Goal: Transaction & Acquisition: Book appointment/travel/reservation

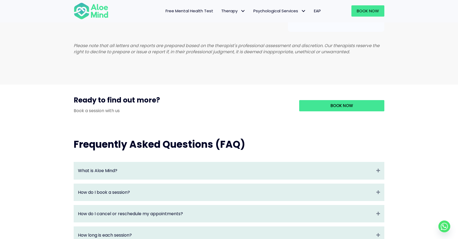
scroll to position [454, 0]
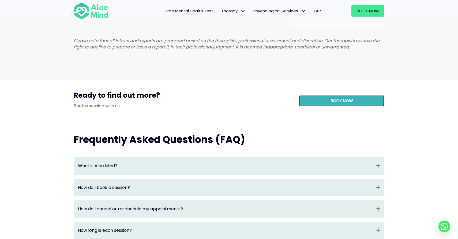
click at [346, 104] on span "Book Now" at bounding box center [342, 101] width 23 height 6
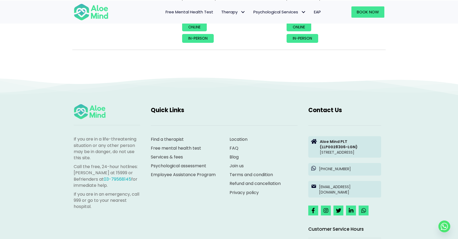
scroll to position [2435, 0]
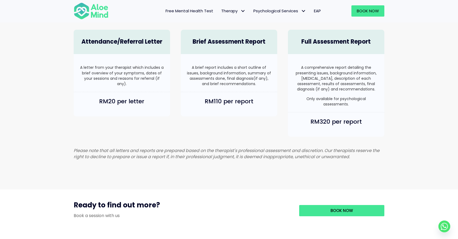
scroll to position [367, 0]
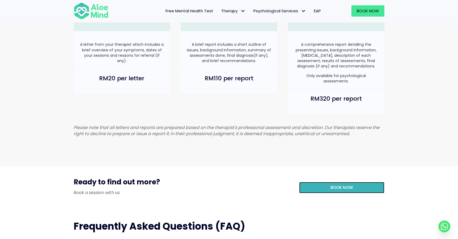
click at [348, 191] on span "Book Now" at bounding box center [342, 188] width 23 height 6
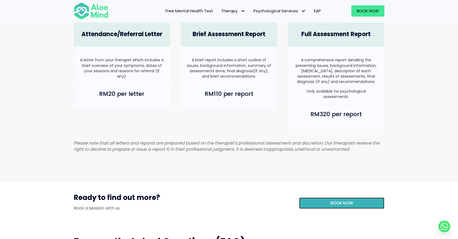
scroll to position [347, 0]
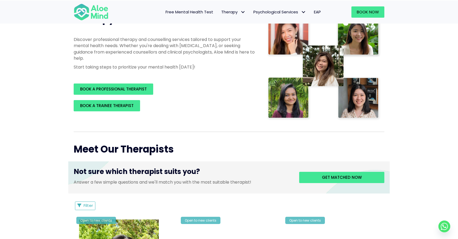
scroll to position [85, 0]
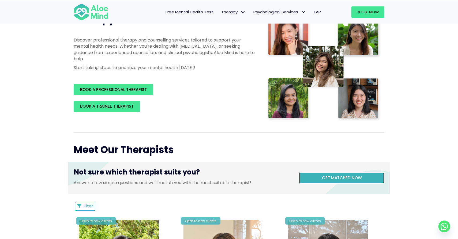
click at [329, 176] on span "Get matched now" at bounding box center [342, 178] width 40 height 6
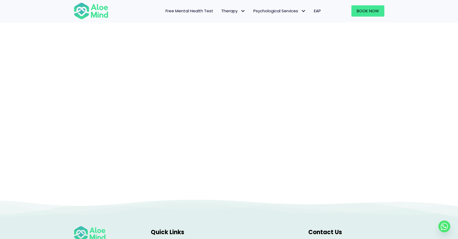
scroll to position [55, 0]
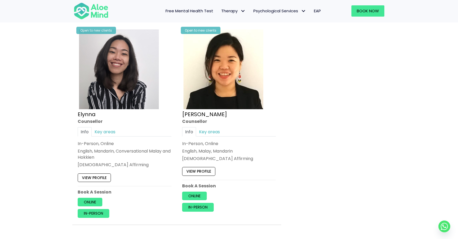
scroll to position [285, 0]
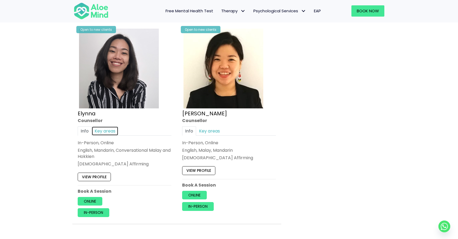
click at [104, 131] on link "Key areas" at bounding box center [105, 130] width 27 height 9
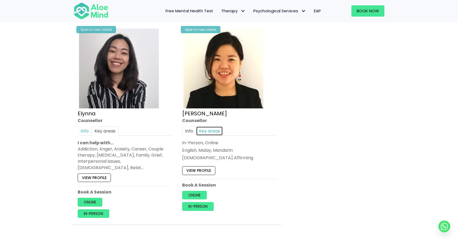
click at [207, 133] on link "Key areas" at bounding box center [209, 130] width 27 height 9
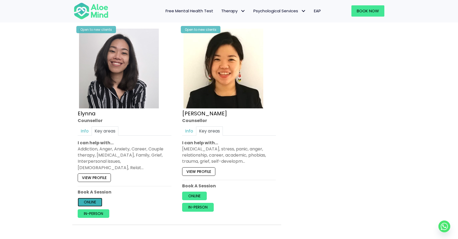
click at [92, 198] on link "Online" at bounding box center [90, 202] width 25 height 9
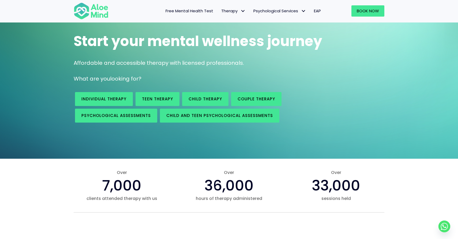
scroll to position [26, 0]
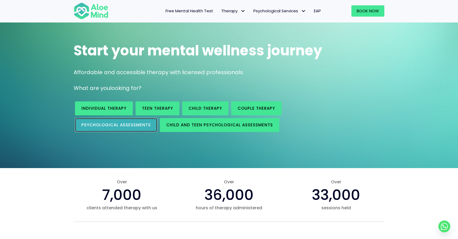
click at [101, 121] on link "Psychological assessments" at bounding box center [116, 125] width 82 height 14
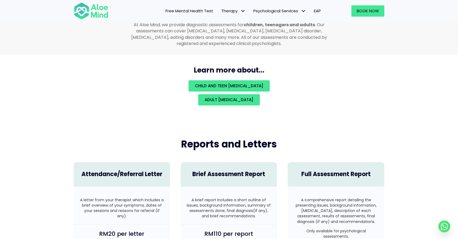
scroll to position [1189, 0]
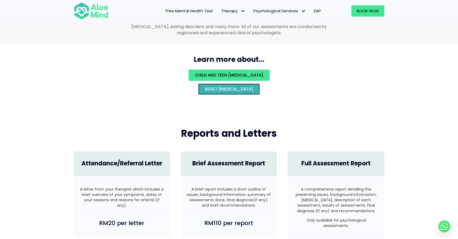
click at [224, 86] on span "Adult psychological assessment" at bounding box center [229, 89] width 49 height 6
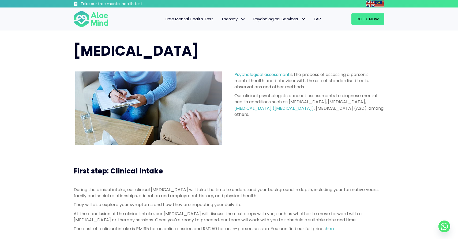
click at [196, 18] on span "Free Mental Health Test" at bounding box center [190, 19] width 48 height 6
